Goal: Check status: Check status

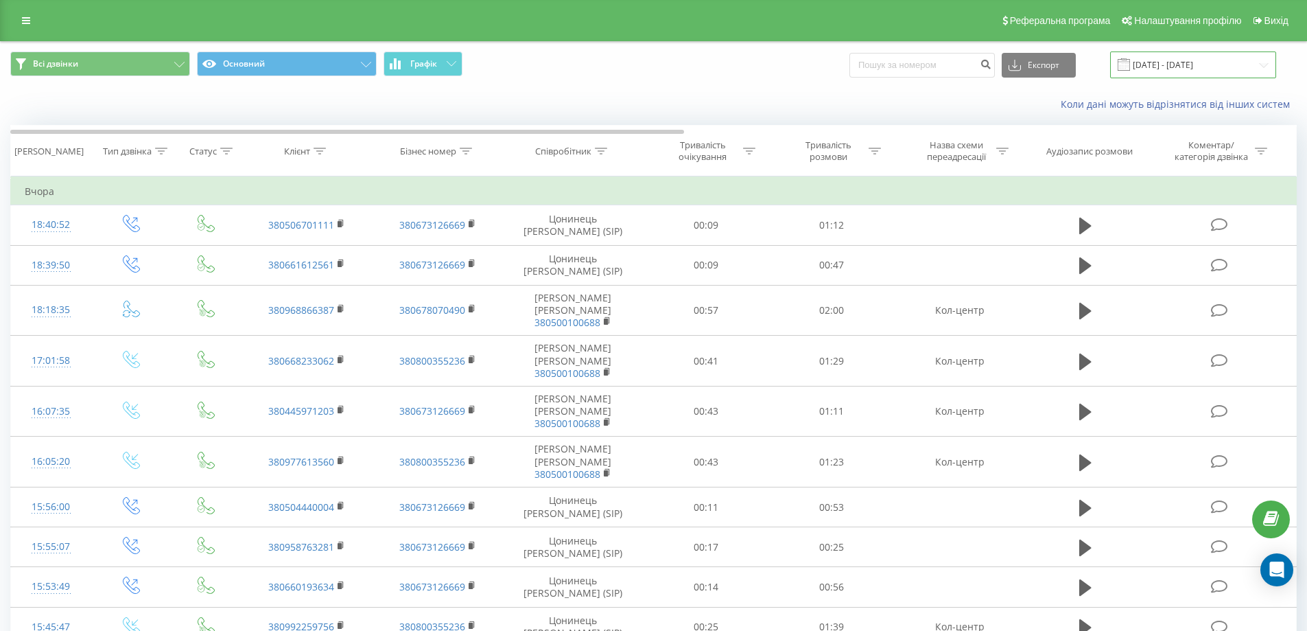
click at [790, 67] on input "19.09.2025 - 19.09.2025" at bounding box center [1193, 64] width 166 height 27
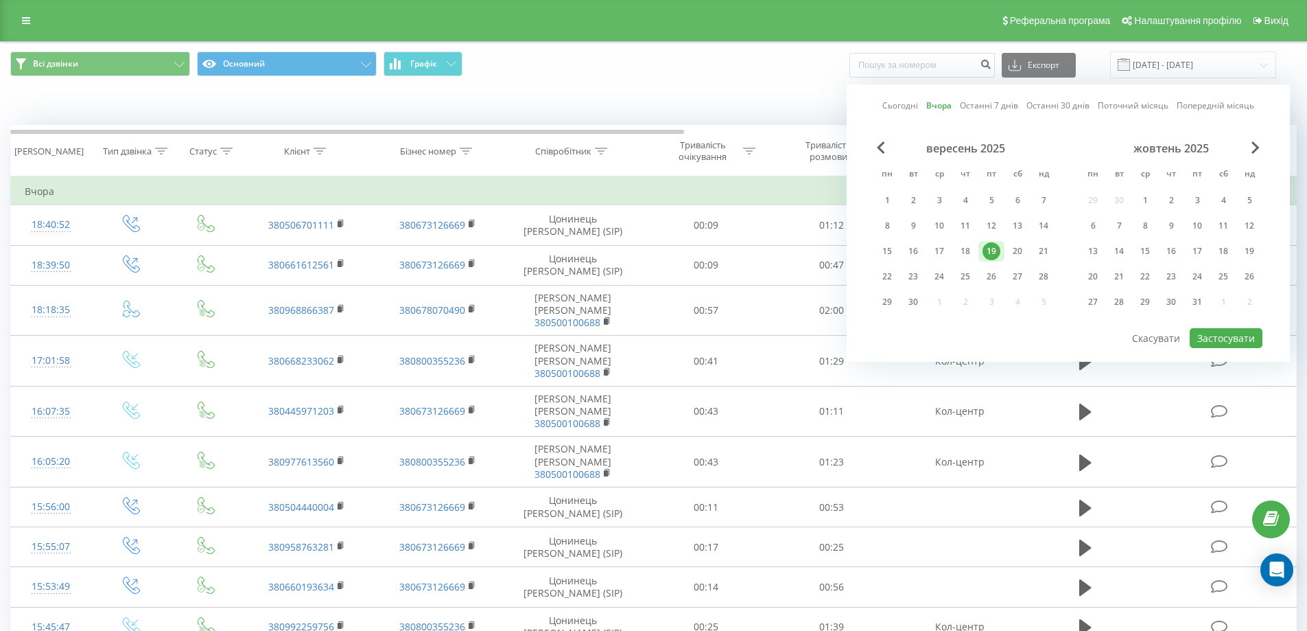
click at [790, 248] on div "19" at bounding box center [992, 251] width 18 height 18
click at [790, 344] on button "Застосувати" at bounding box center [1226, 338] width 73 height 20
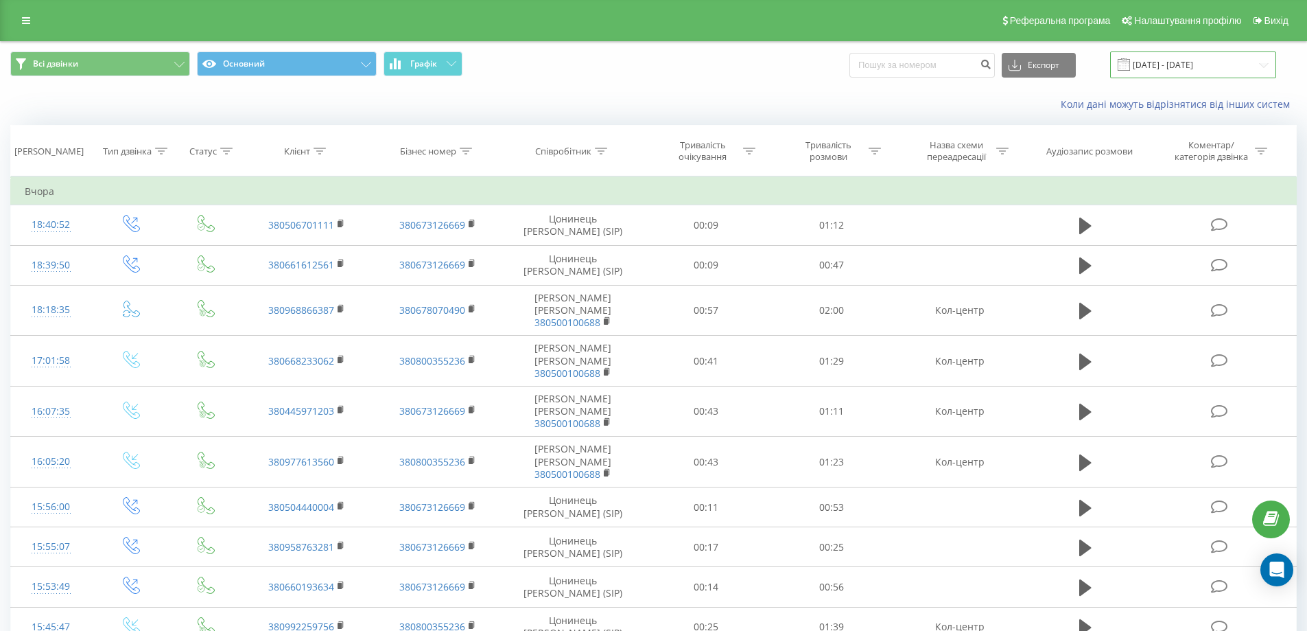
click at [790, 63] on input "19.09.2025 - 19.09.2025" at bounding box center [1193, 64] width 166 height 27
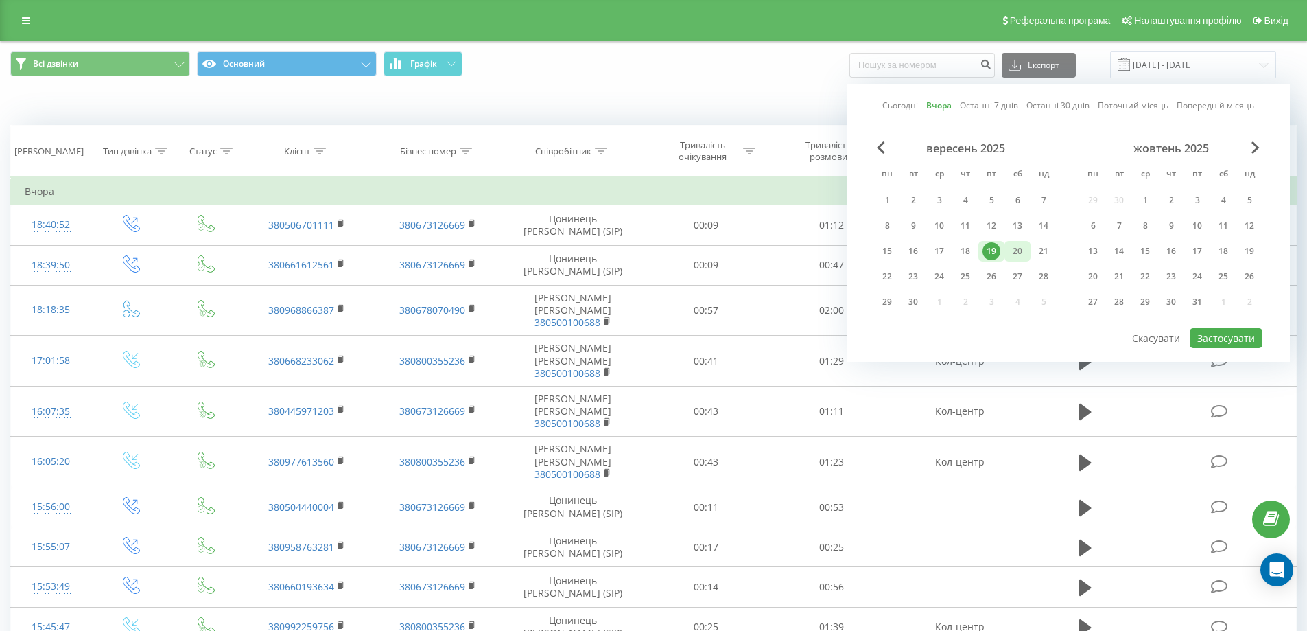
click at [790, 246] on div "20" at bounding box center [1018, 251] width 18 height 18
click at [790, 342] on button "Застосувати" at bounding box center [1226, 338] width 73 height 20
type input "[DATE] - [DATE]"
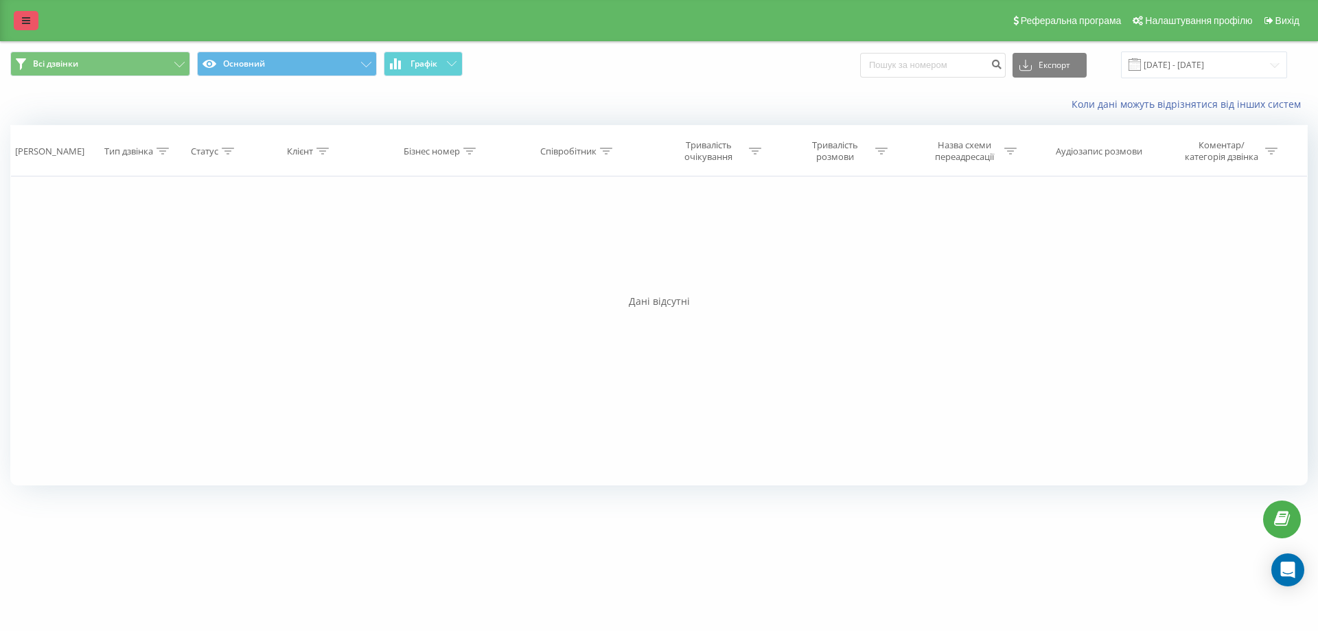
drag, startPoint x: 127, startPoint y: 5, endPoint x: 24, endPoint y: 18, distance: 103.7
click at [24, 18] on icon at bounding box center [26, 21] width 8 height 10
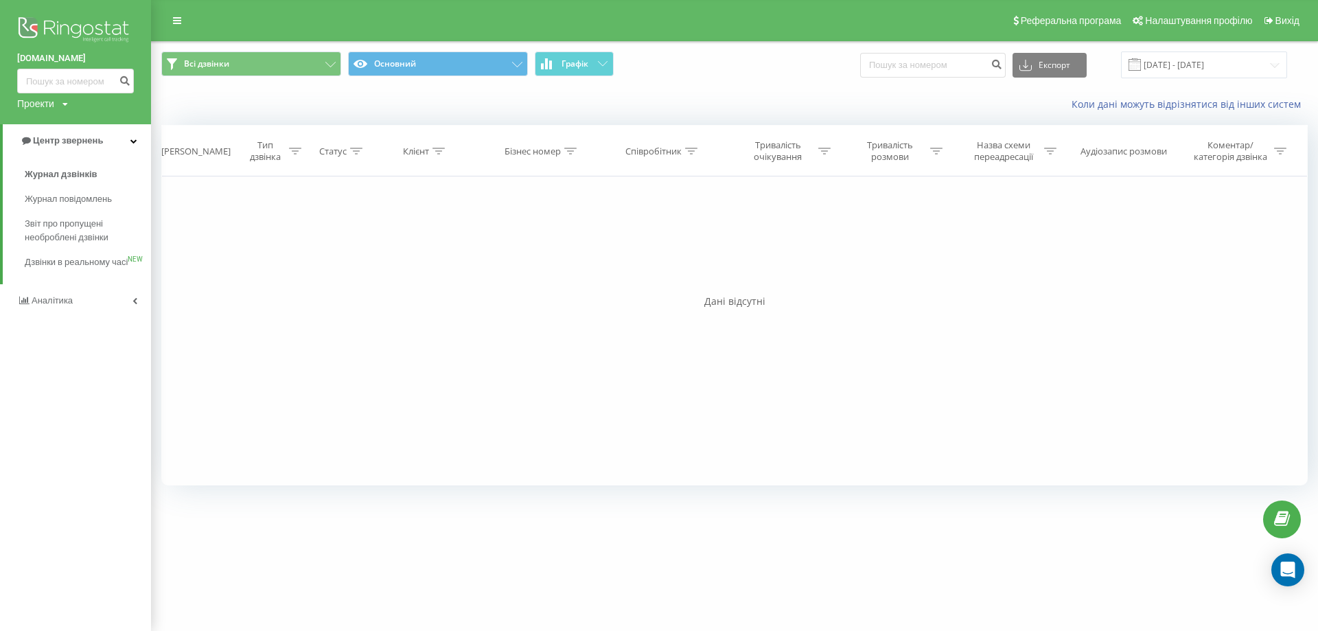
click at [24, 18] on img at bounding box center [75, 31] width 117 height 34
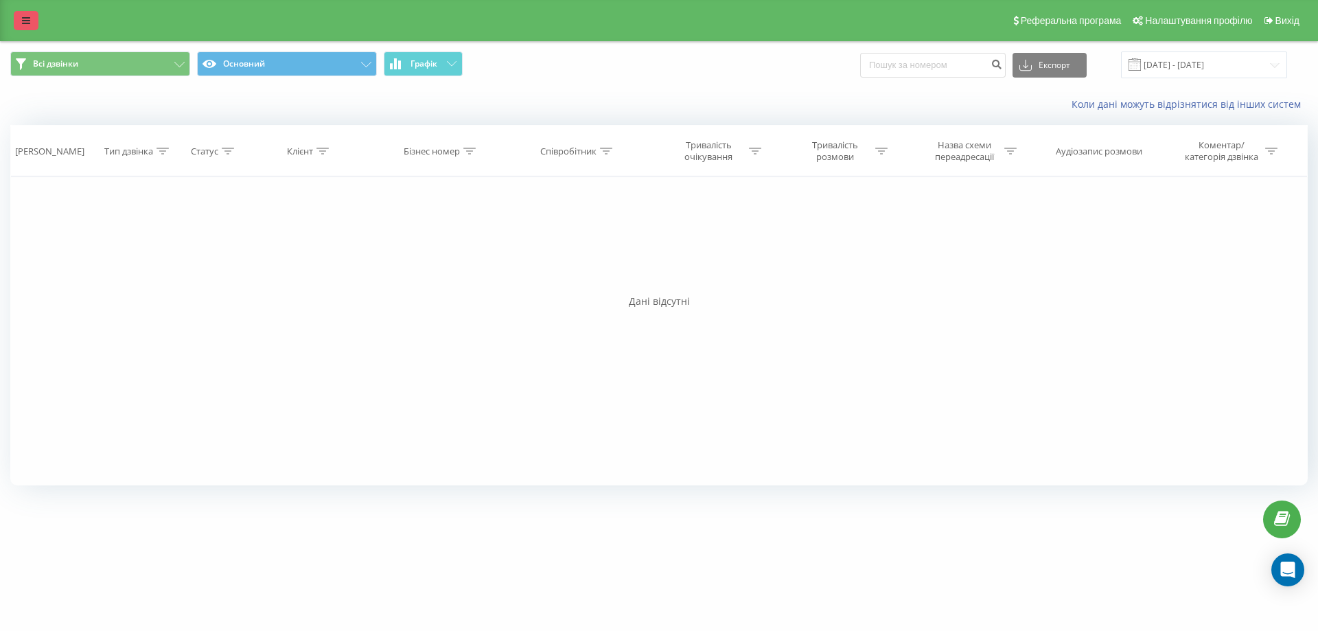
click at [25, 21] on icon at bounding box center [26, 21] width 8 height 10
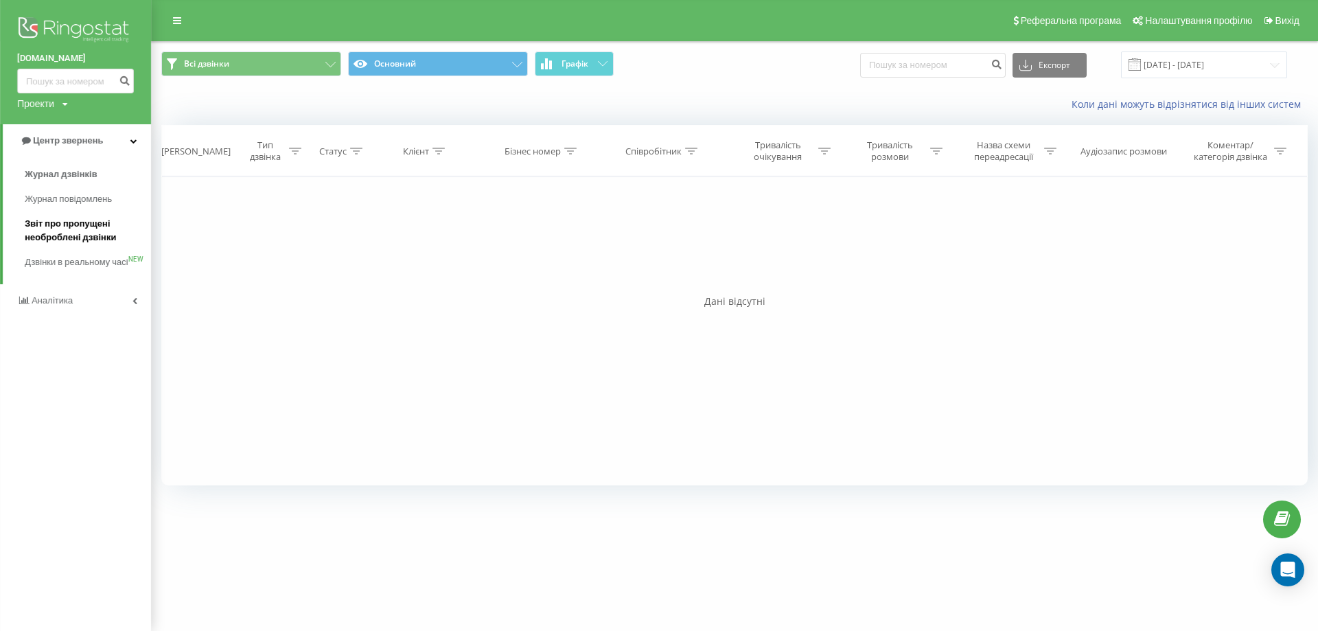
click at [58, 233] on span "Звіт про пропущені необроблені дзвінки" at bounding box center [84, 230] width 119 height 27
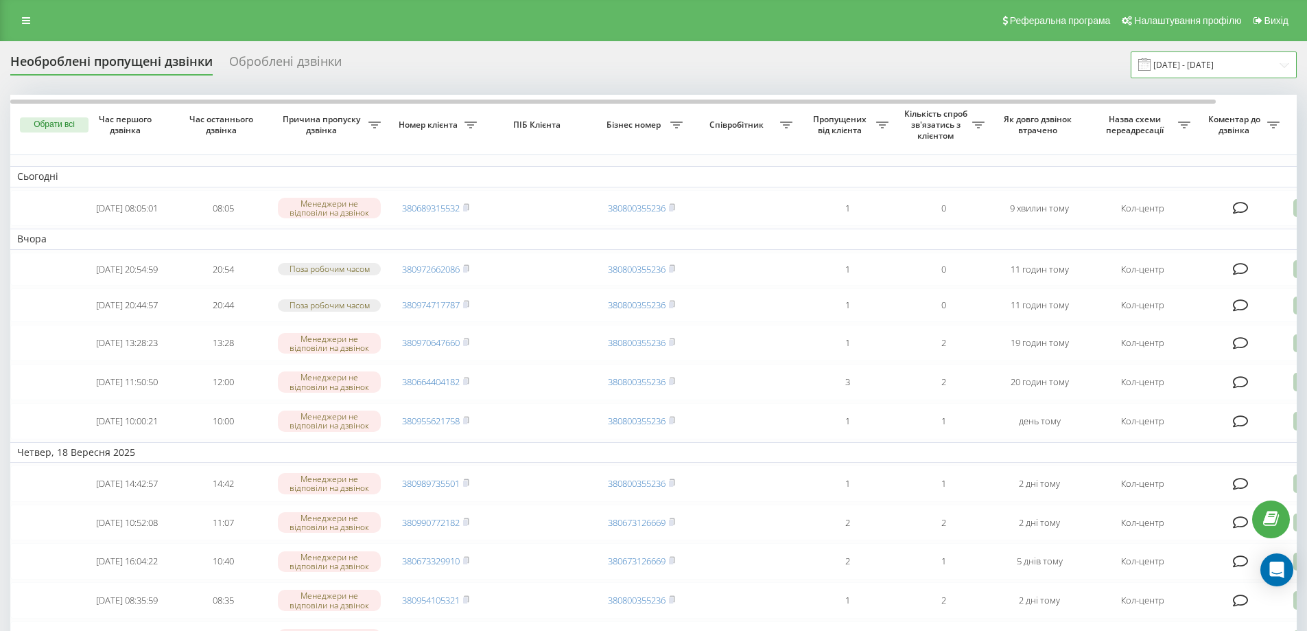
click at [1231, 62] on input "20.08.2025 - 20.09.2025" at bounding box center [1214, 64] width 166 height 27
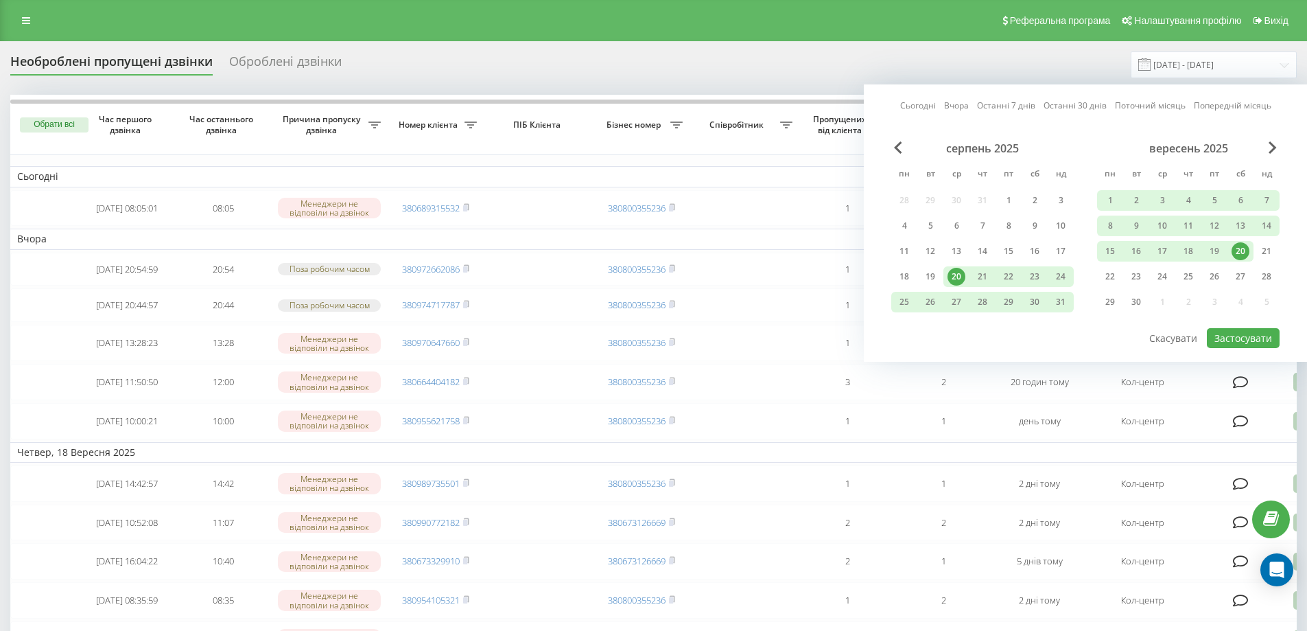
click at [1238, 250] on div "20" at bounding box center [1241, 251] width 18 height 18
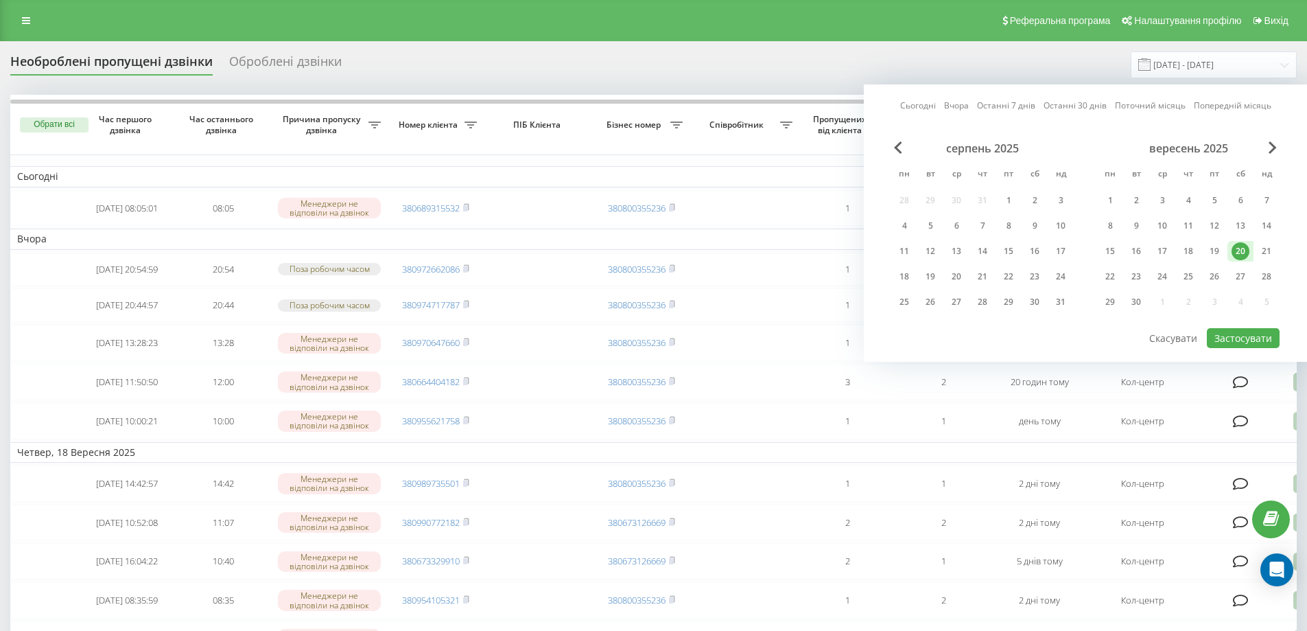
click at [1238, 250] on div "20" at bounding box center [1241, 251] width 18 height 18
click at [1218, 335] on button "Застосувати" at bounding box center [1243, 338] width 73 height 20
type input "[DATE] - [DATE]"
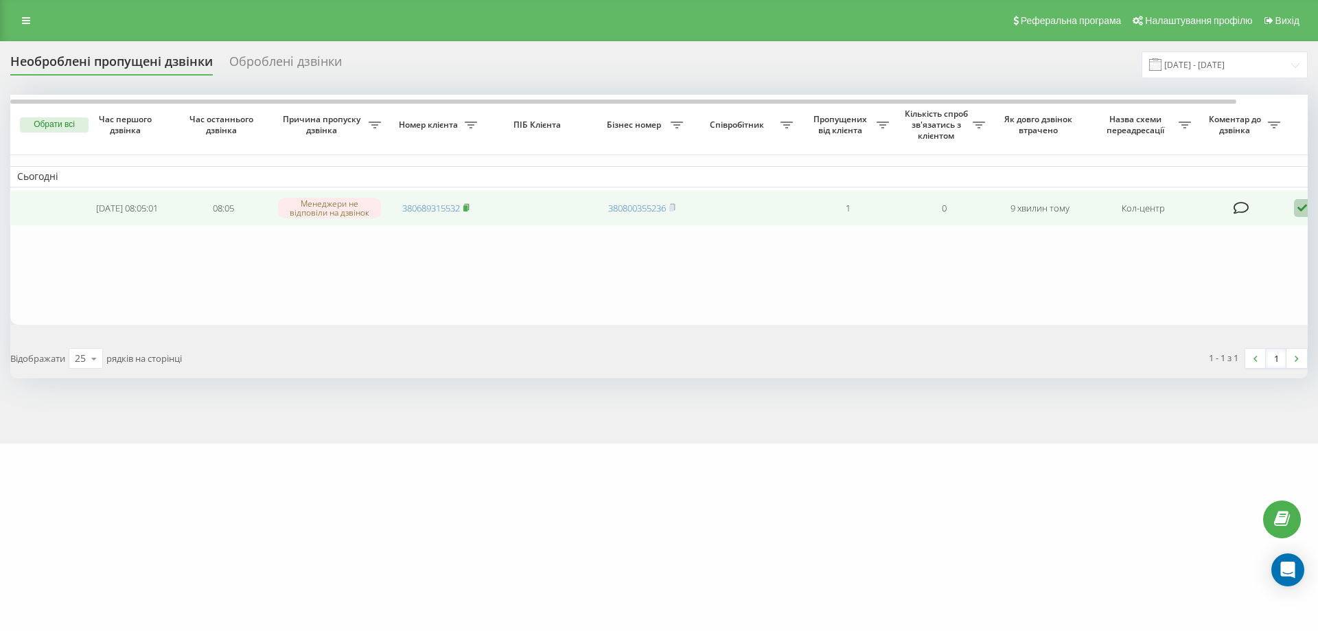
click at [467, 206] on icon at bounding box center [466, 207] width 6 height 8
